Goal: Navigation & Orientation: Find specific page/section

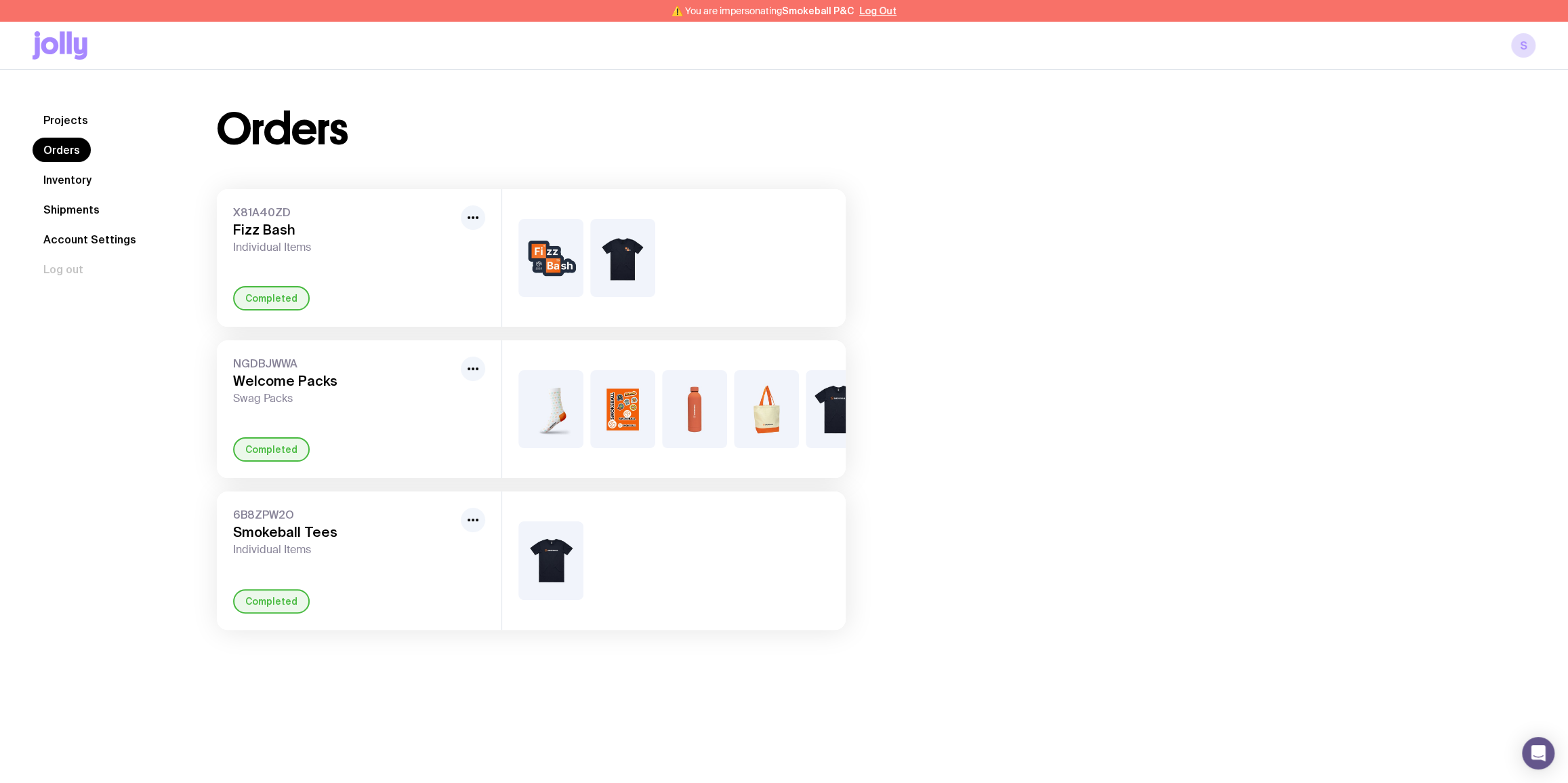
click at [62, 184] on link "Inventory" at bounding box center [67, 180] width 70 height 24
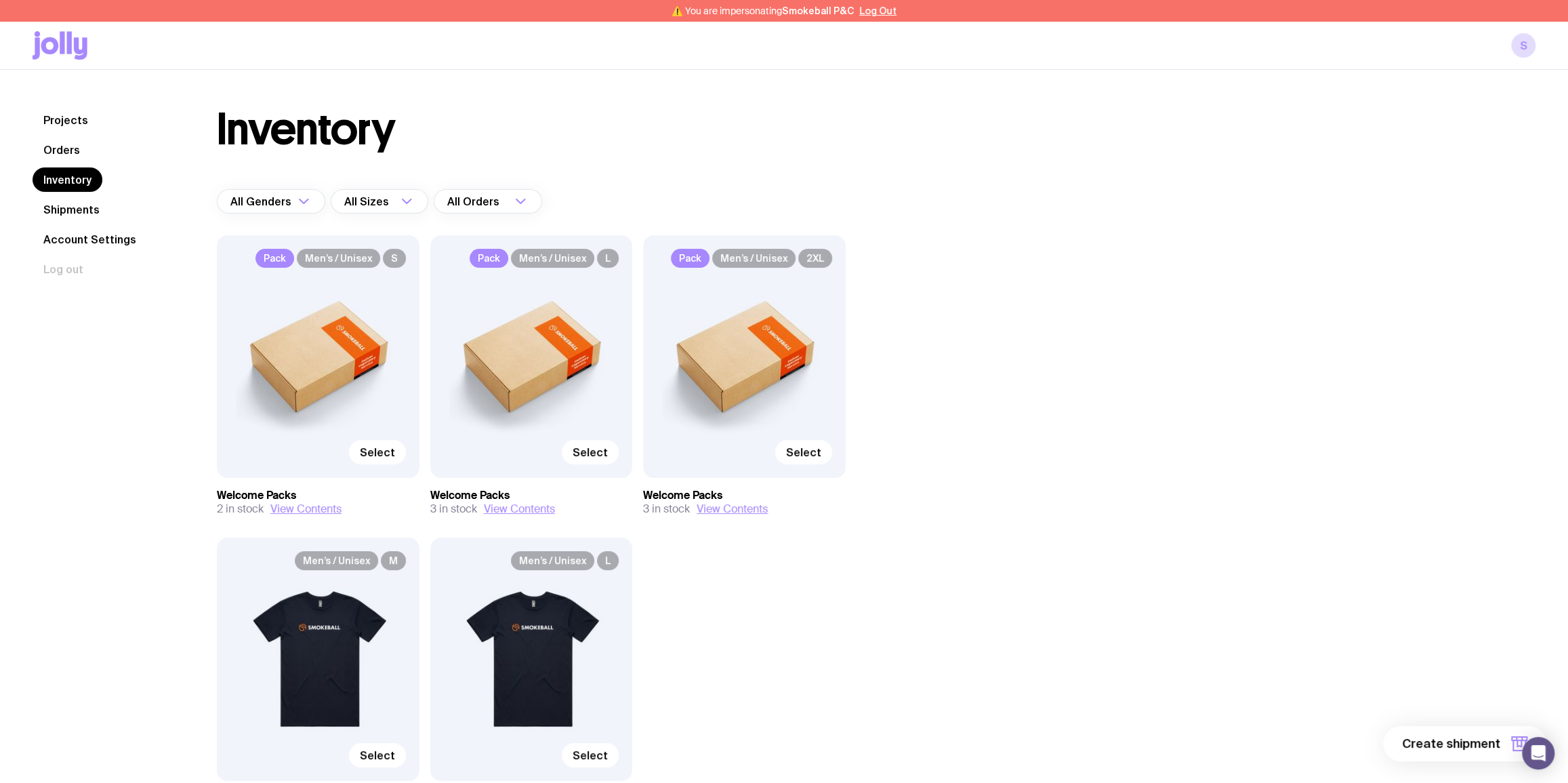
scroll to position [128, 0]
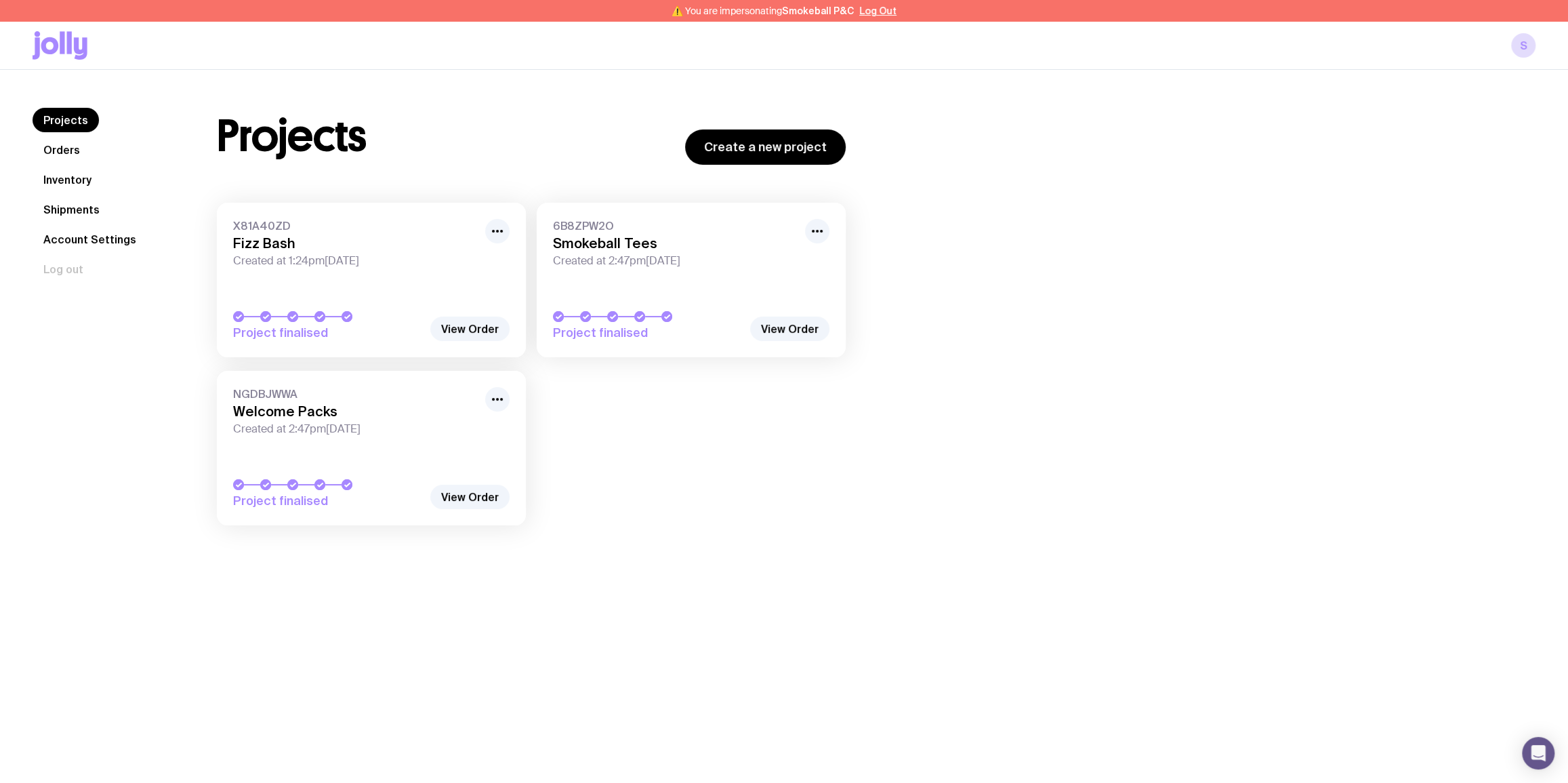
click at [77, 171] on link "Inventory" at bounding box center [67, 180] width 70 height 24
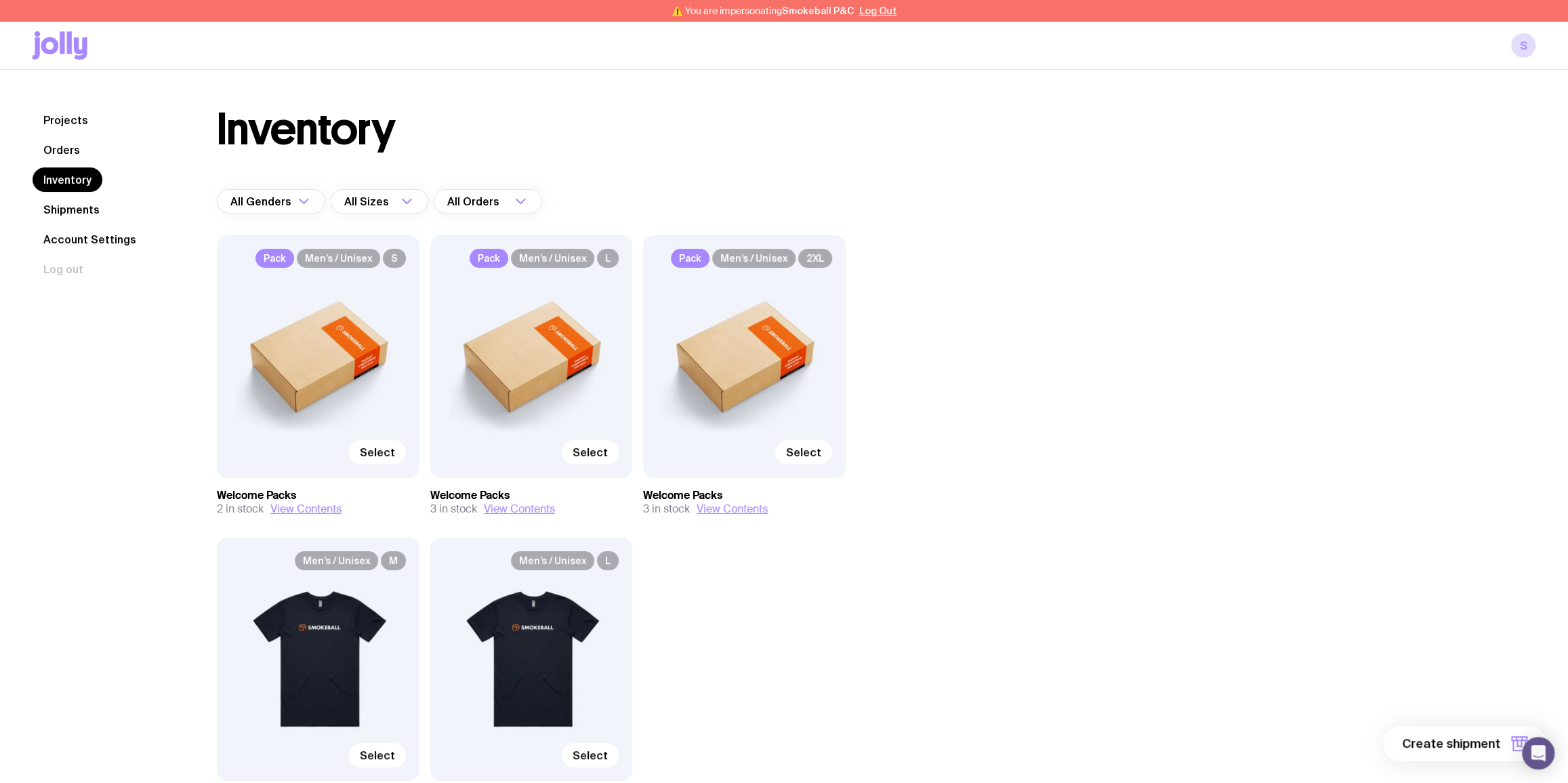
click at [57, 144] on link "Orders" at bounding box center [62, 150] width 58 height 24
